Goal: Task Accomplishment & Management: Complete application form

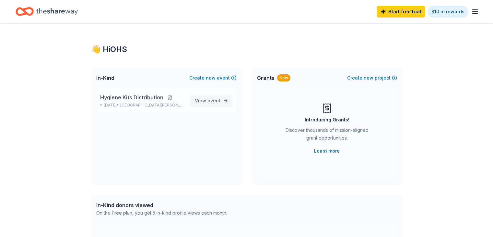
click at [204, 99] on span "View event" at bounding box center [208, 101] width 26 height 8
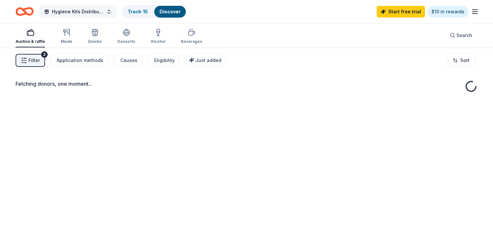
click at [102, 15] on span "Hygiene Kits Distribution" at bounding box center [78, 12] width 52 height 8
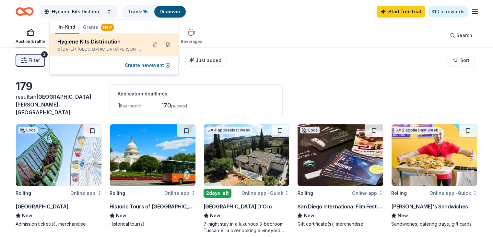
click at [168, 46] on button at bounding box center [168, 45] width 10 height 10
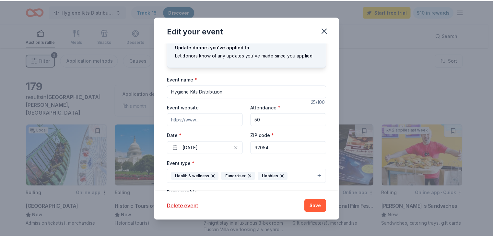
scroll to position [9, 0]
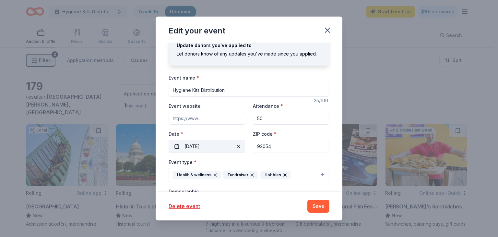
click at [234, 147] on span "button" at bounding box center [238, 146] width 8 height 8
click at [215, 144] on button "Pick a date" at bounding box center [206, 146] width 76 height 13
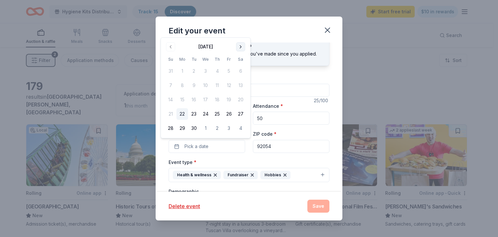
click at [238, 47] on button "Go to next month" at bounding box center [240, 46] width 9 height 9
click at [229, 129] on button "31" at bounding box center [229, 128] width 12 height 12
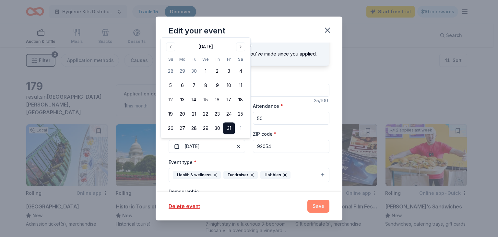
click at [318, 207] on button "Save" at bounding box center [318, 205] width 22 height 13
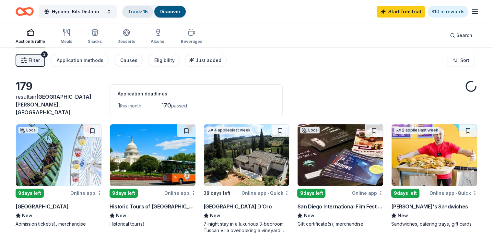
click at [148, 9] on link "Track · 15" at bounding box center [138, 12] width 20 height 6
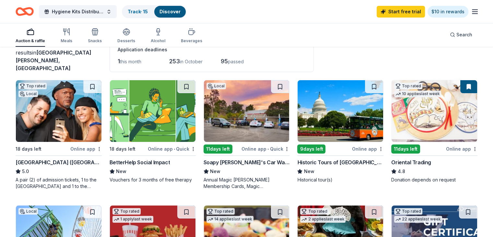
scroll to position [45, 0]
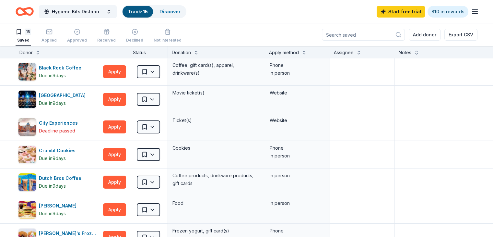
drag, startPoint x: 82, startPoint y: 62, endPoint x: 60, endPoint y: 48, distance: 26.1
click at [60, 48] on div "Donor" at bounding box center [72, 52] width 113 height 12
drag, startPoint x: 59, startPoint y: 98, endPoint x: 50, endPoint y: 93, distance: 10.3
drag, startPoint x: 50, startPoint y: 93, endPoint x: 17, endPoint y: 96, distance: 33.2
click at [17, 96] on div "Cinépolis Due [DATE] Apply Saved Movie ticket(s) Website" at bounding box center [253, 99] width 507 height 27
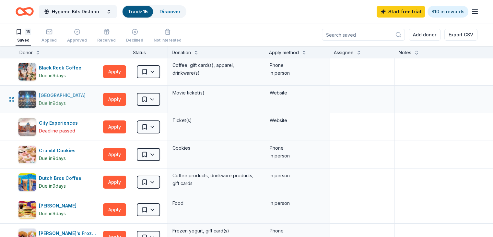
click at [67, 94] on div "[GEOGRAPHIC_DATA]" at bounding box center [63, 95] width 49 height 8
drag, startPoint x: 124, startPoint y: 70, endPoint x: 105, endPoint y: 69, distance: 18.5
click at [100, 69] on div "Black Rock Coffee Due [DATE]" at bounding box center [59, 72] width 82 height 18
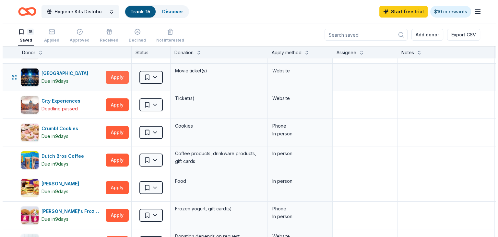
scroll to position [23, 0]
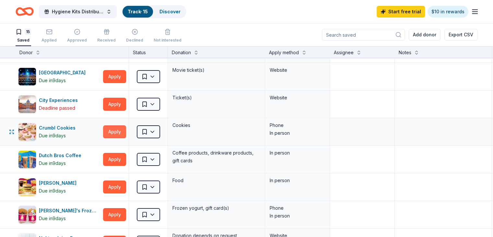
click at [123, 133] on button "Apply" at bounding box center [114, 131] width 23 height 13
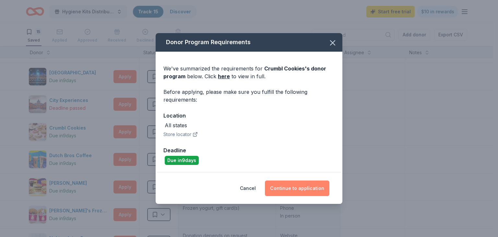
click at [282, 187] on button "Continue to application" at bounding box center [297, 188] width 64 height 16
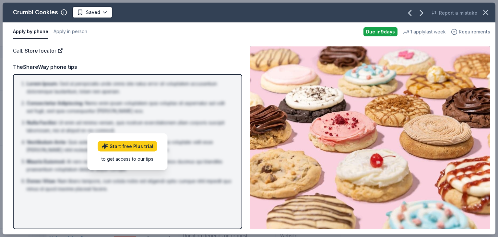
click at [457, 35] on icon "button" at bounding box center [454, 32] width 6 height 6
click at [69, 28] on button "Apply in person" at bounding box center [70, 32] width 34 height 14
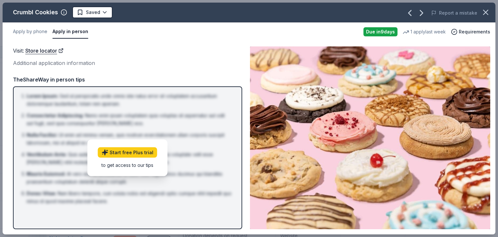
click at [30, 40] on div "Apply by phone Apply in person Due [DATE] 1 apply last week Requirements" at bounding box center [249, 31] width 492 height 19
click at [41, 30] on button "Apply by phone" at bounding box center [30, 32] width 34 height 14
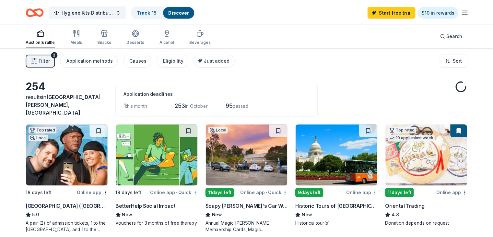
scroll to position [45, 0]
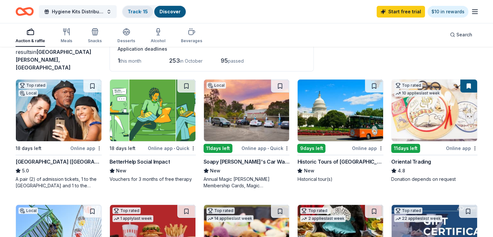
click at [144, 11] on link "Track · 15" at bounding box center [138, 12] width 20 height 6
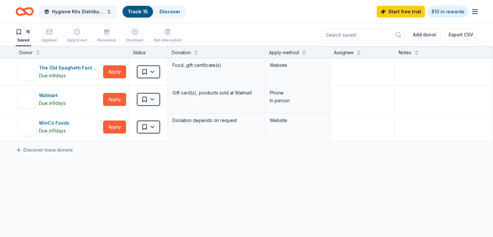
scroll to position [331, 0]
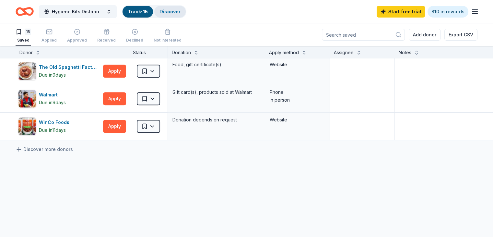
click at [171, 15] on div "Discover" at bounding box center [169, 12] width 31 height 12
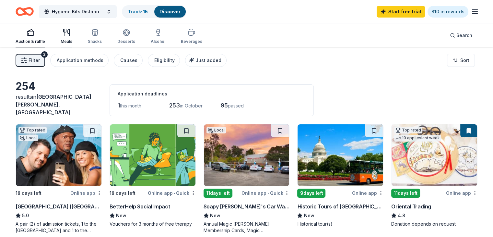
click at [72, 39] on div "Meals" at bounding box center [67, 41] width 12 height 5
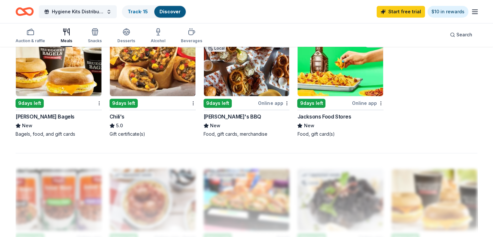
scroll to position [463, 0]
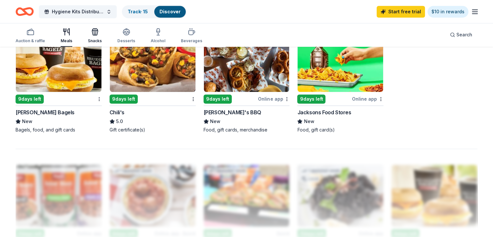
click at [98, 30] on icon "button" at bounding box center [95, 32] width 6 height 5
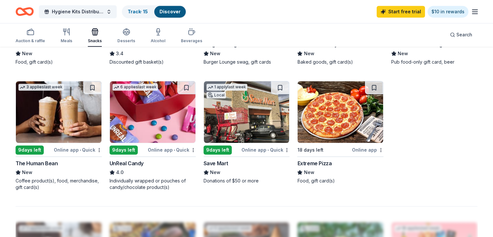
scroll to position [408, 0]
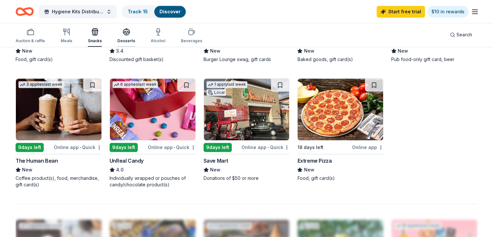
click at [132, 39] on div "Desserts" at bounding box center [126, 40] width 18 height 5
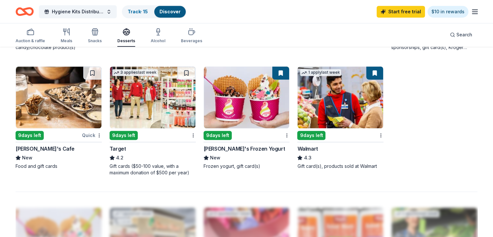
scroll to position [427, 0]
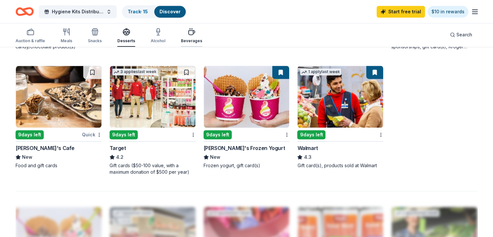
click at [202, 42] on div "Beverages" at bounding box center [191, 40] width 21 height 5
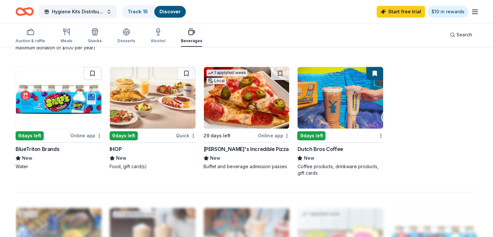
scroll to position [432, 0]
click at [156, 98] on img at bounding box center [153, 98] width 86 height 62
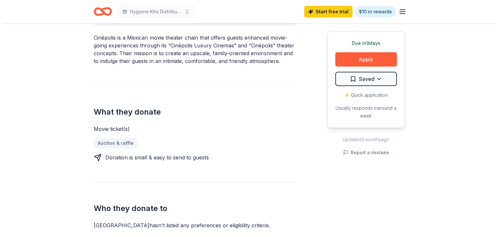
scroll to position [215, 0]
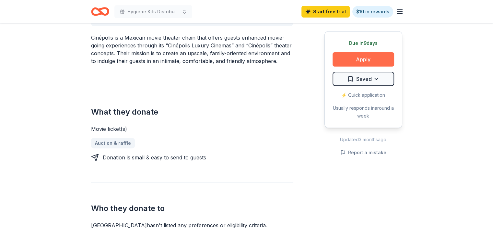
click at [341, 62] on button "Apply" at bounding box center [363, 59] width 62 height 14
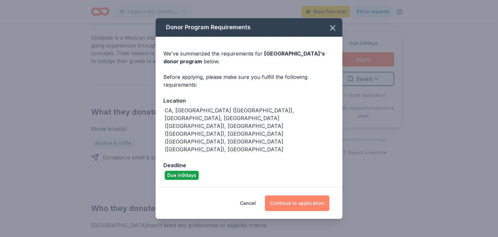
click at [304, 195] on button "Continue to application" at bounding box center [297, 203] width 64 height 16
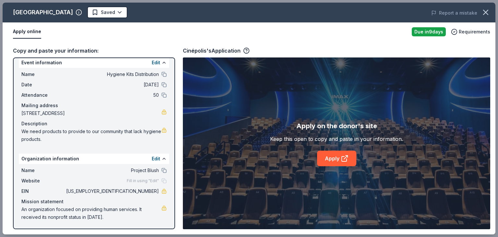
scroll to position [0, 0]
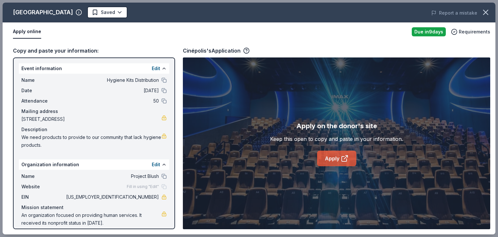
click at [336, 159] on link "Apply" at bounding box center [336, 158] width 39 height 16
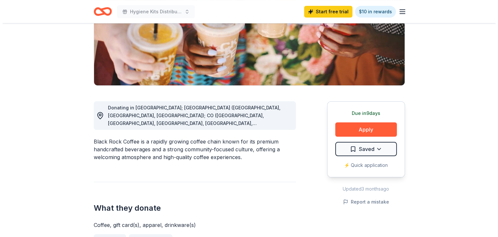
scroll to position [111, 0]
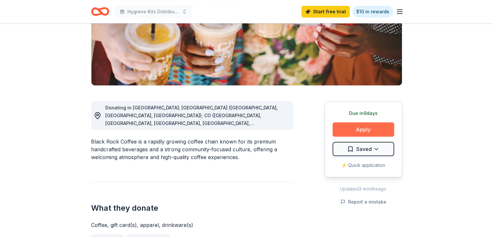
click at [350, 130] on button "Apply" at bounding box center [363, 129] width 62 height 14
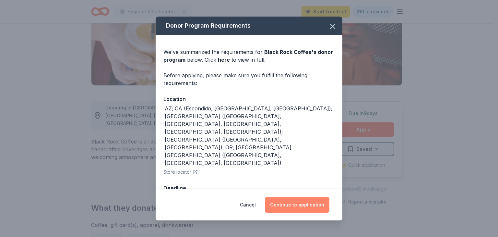
click at [284, 197] on button "Continue to application" at bounding box center [297, 205] width 64 height 16
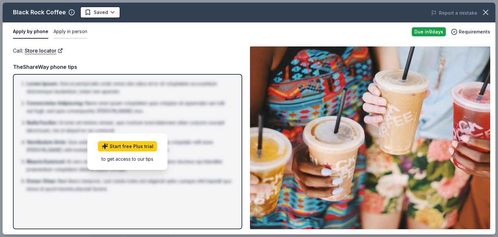
click at [64, 38] on button "Apply in person" at bounding box center [70, 32] width 34 height 14
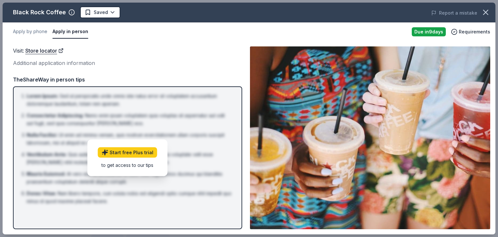
click at [466, 38] on div "Apply by phone Apply in person Due in 9 days Requirements" at bounding box center [249, 31] width 492 height 19
click at [457, 29] on icon "button" at bounding box center [454, 32] width 6 height 6
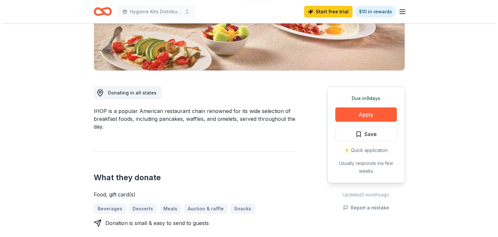
scroll to position [125, 0]
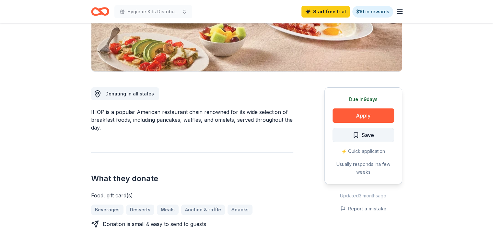
click at [353, 134] on span "Save" at bounding box center [362, 135] width 21 height 8
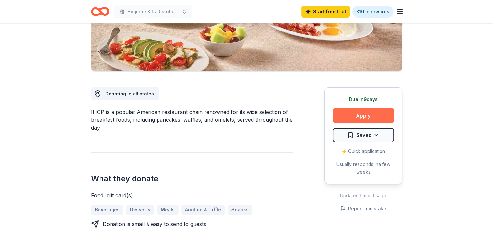
click at [364, 114] on button "Apply" at bounding box center [363, 115] width 62 height 14
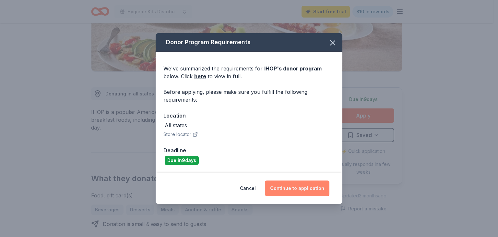
click at [284, 191] on button "Continue to application" at bounding box center [297, 188] width 64 height 16
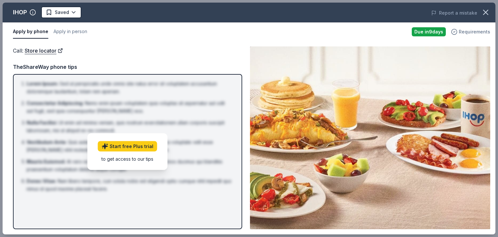
click at [472, 31] on span "Requirements" at bounding box center [473, 32] width 31 height 8
